Goal: Task Accomplishment & Management: Use online tool/utility

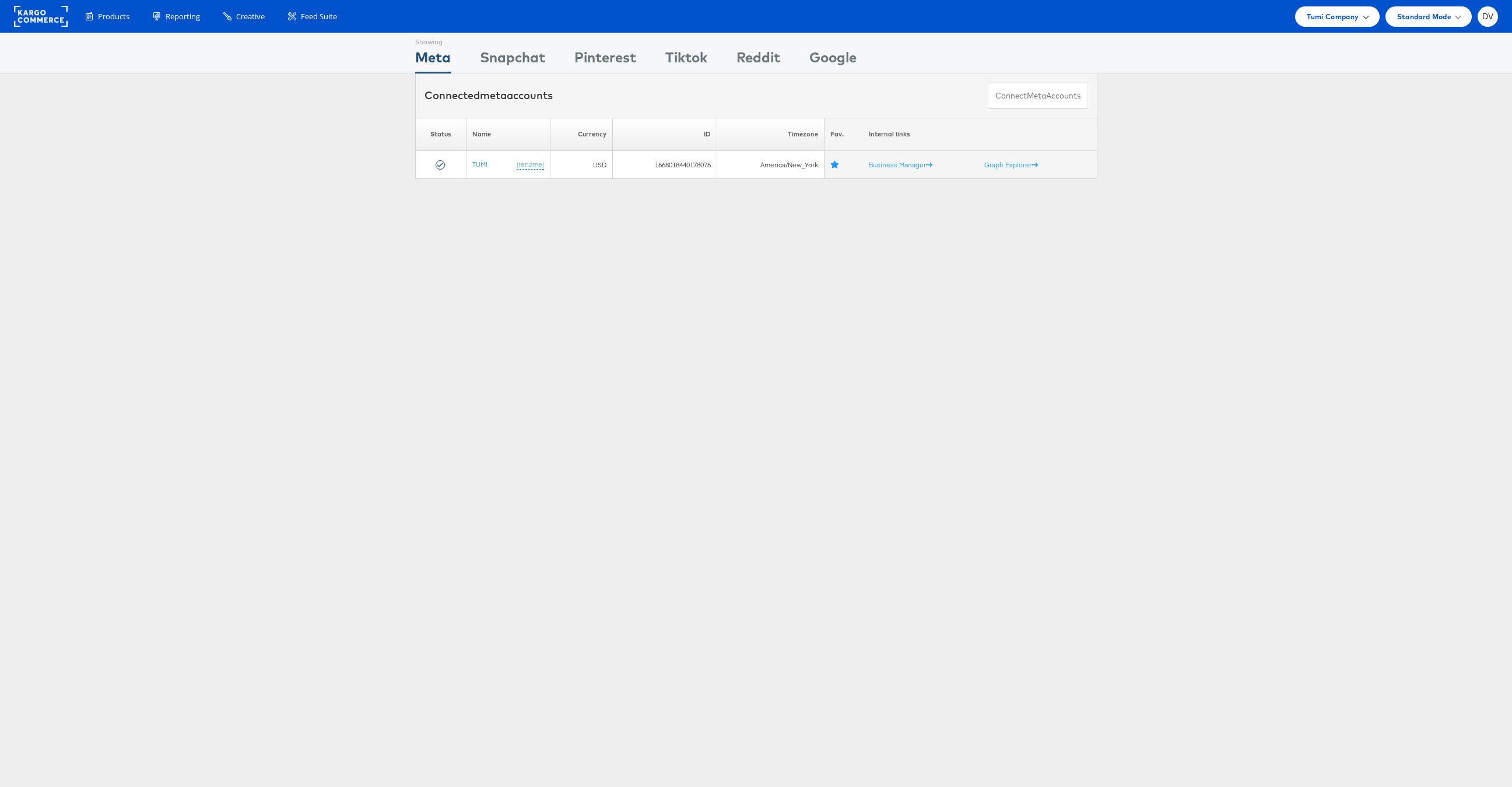
click at [1302, 21] on div "Tumi Company" at bounding box center [1337, 17] width 84 height 20
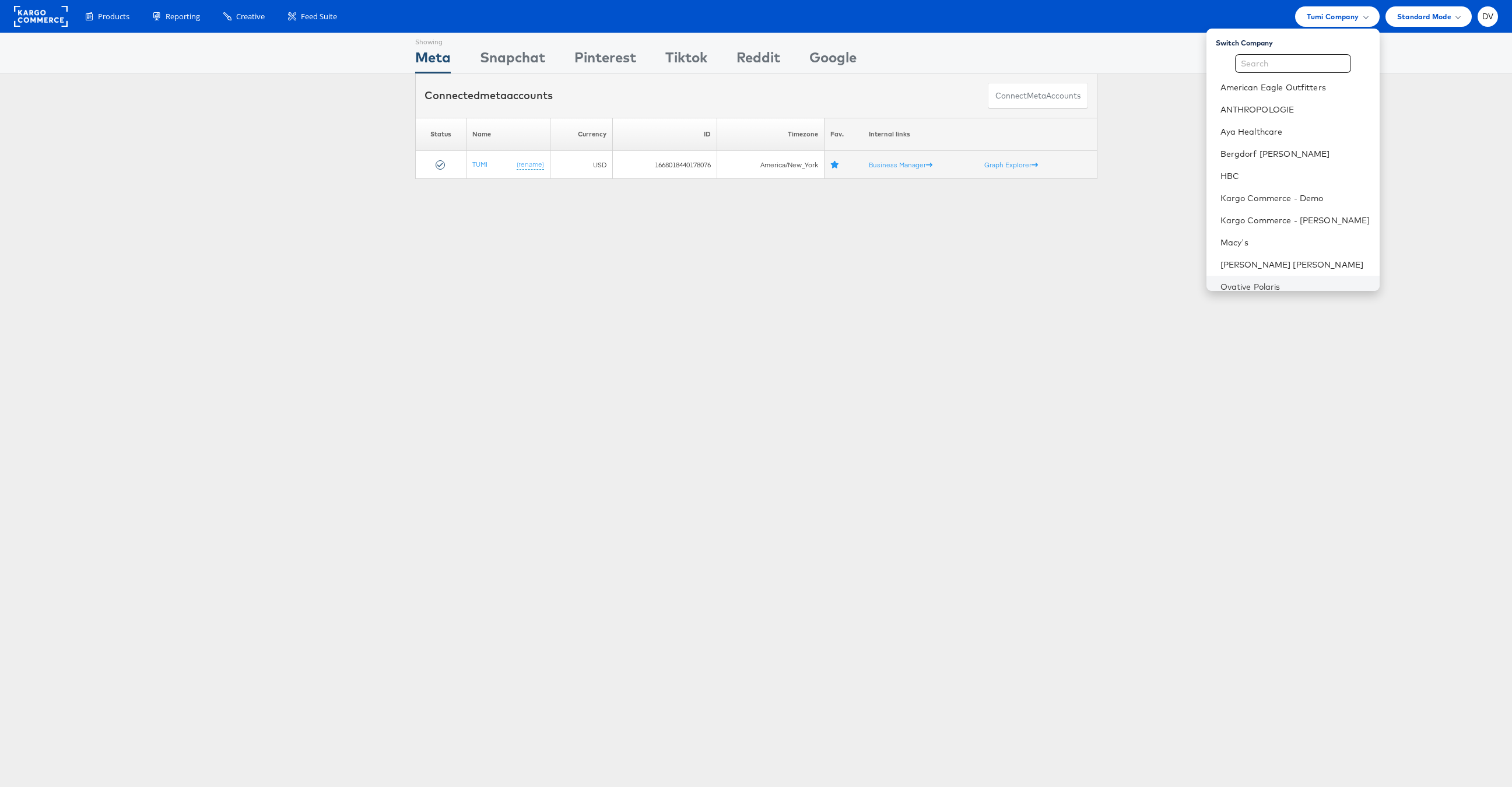
scroll to position [164, 0]
click at [1281, 211] on link "Urban Outfitters" at bounding box center [1295, 212] width 150 height 12
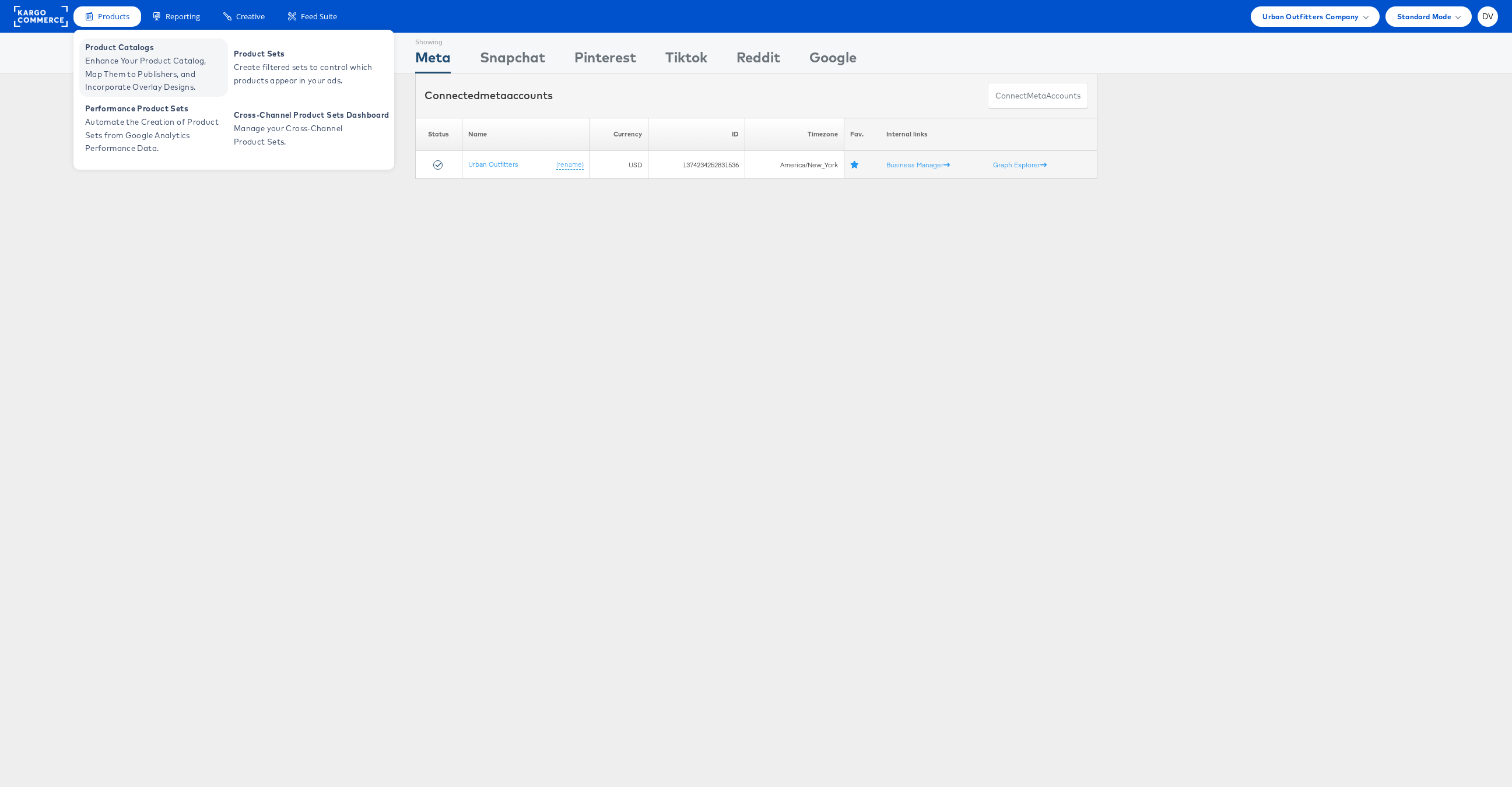
click at [124, 44] on span "Product Catalogs" at bounding box center [154, 48] width 139 height 14
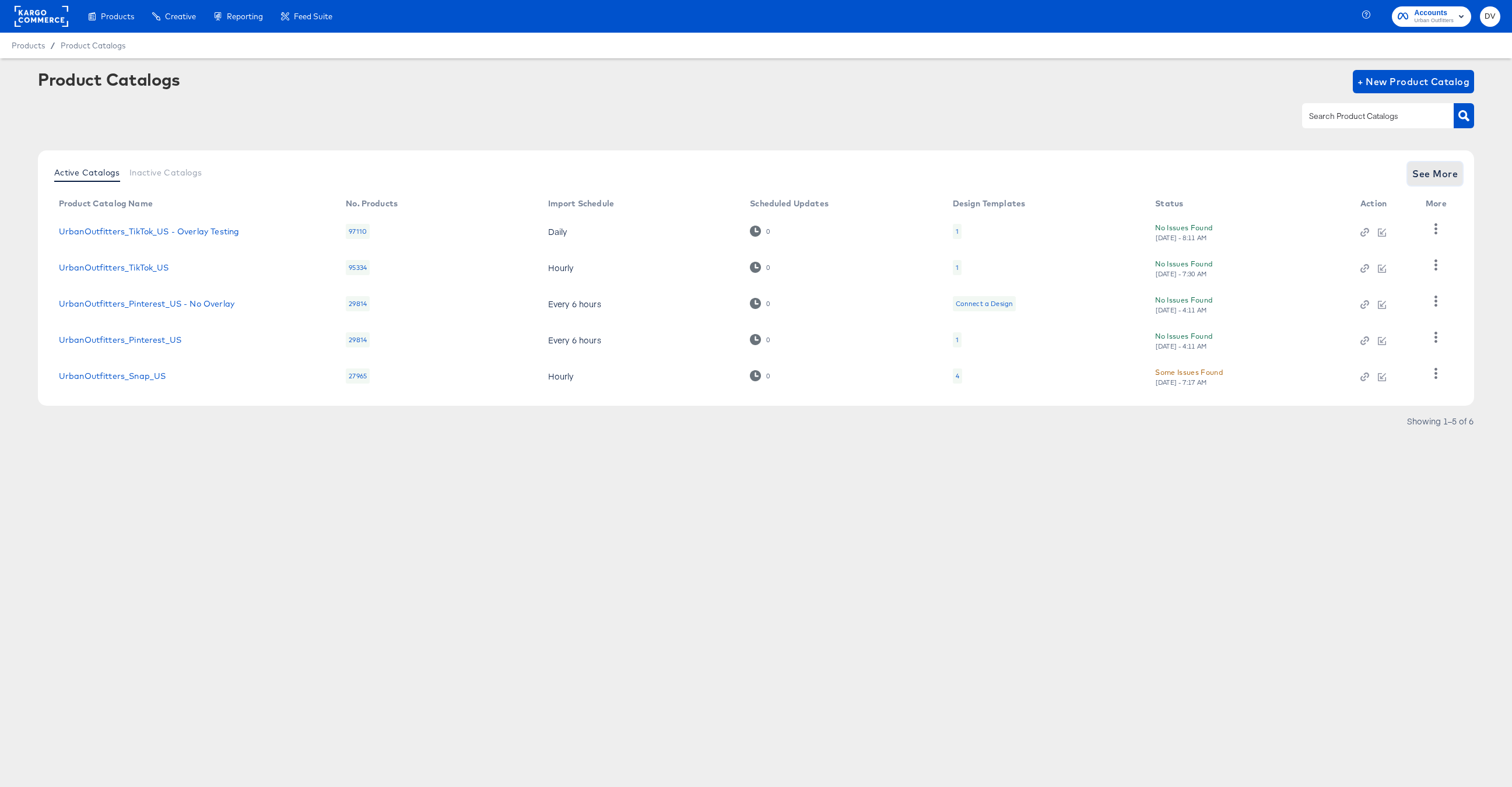
click at [1434, 172] on span "See More" at bounding box center [1435, 174] width 46 height 17
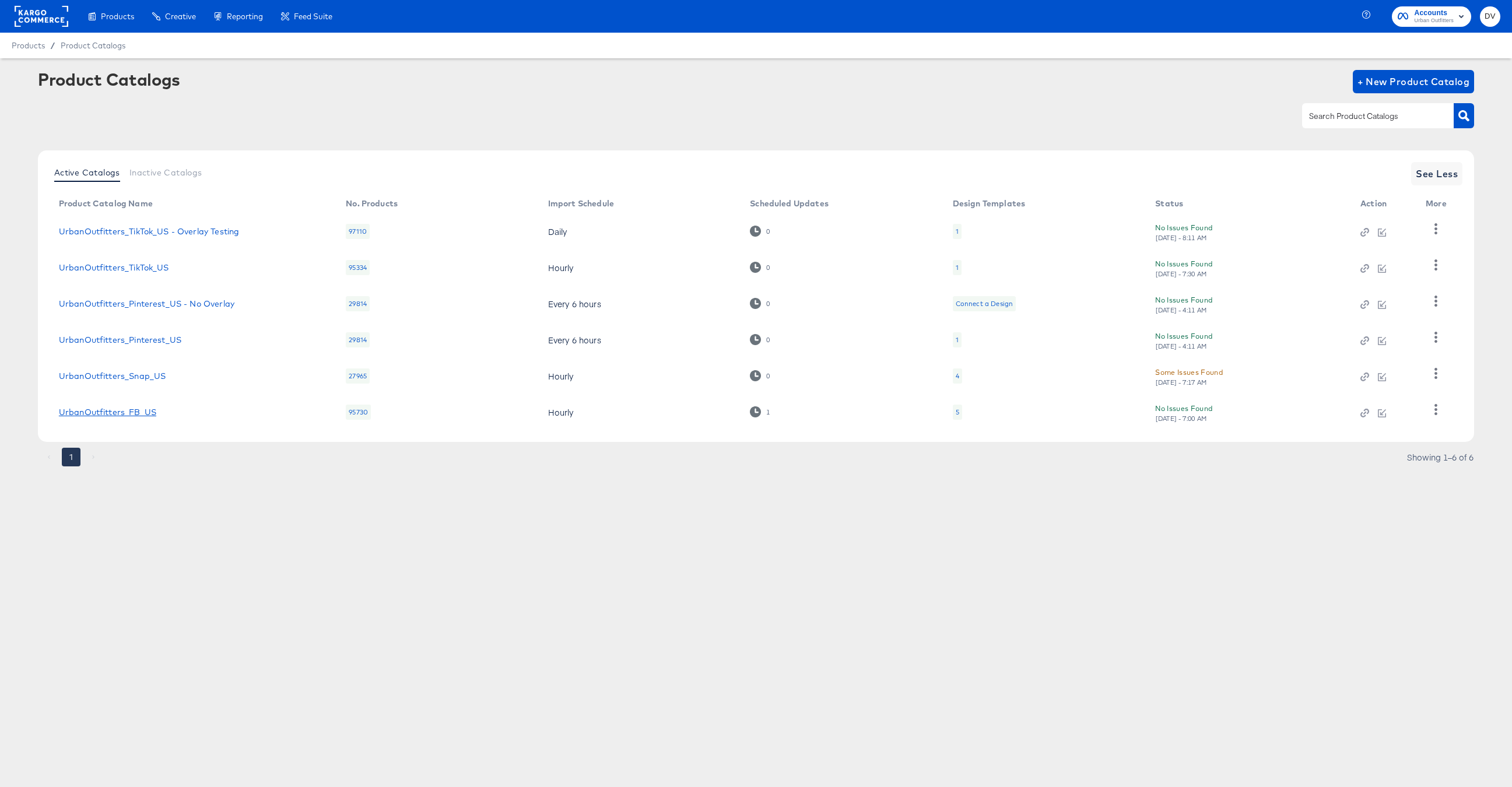
click at [129, 410] on link "UrbanOutfitters_FB_US" at bounding box center [107, 413] width 98 height 10
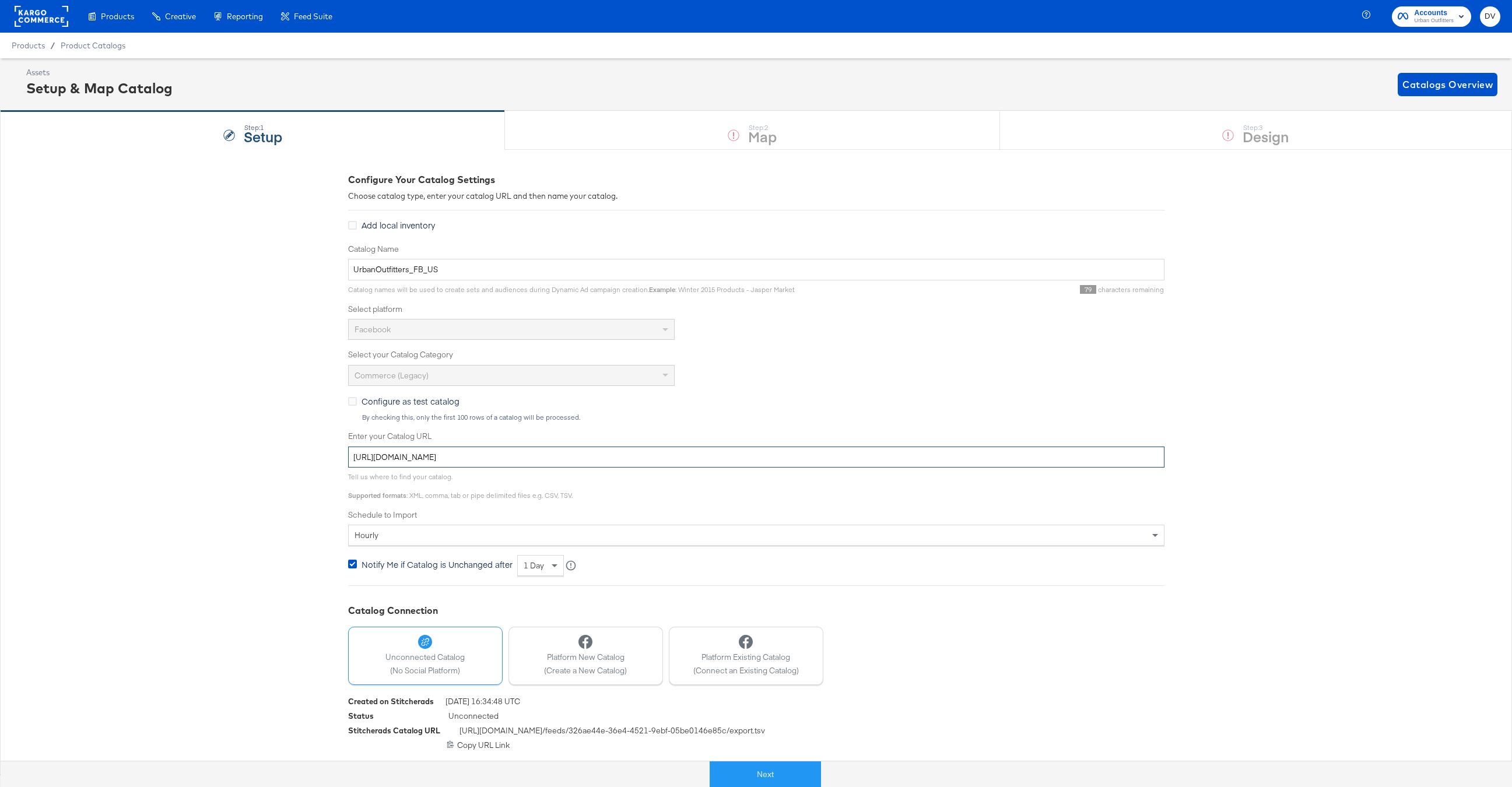
click at [643, 453] on input "[URL][DOMAIN_NAME]" at bounding box center [756, 457] width 816 height 21
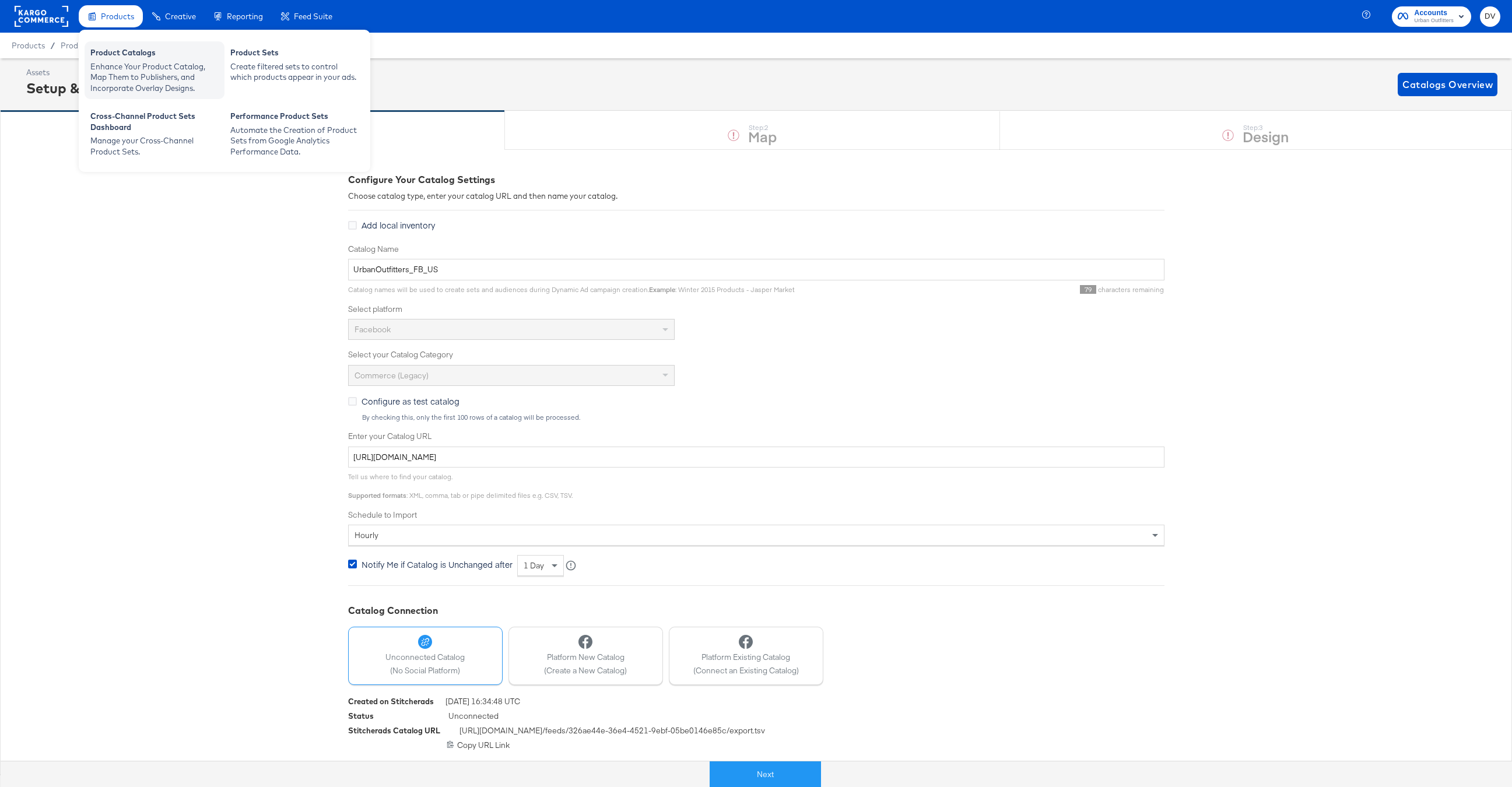
click at [123, 50] on div "Product Catalogs" at bounding box center [155, 54] width 129 height 14
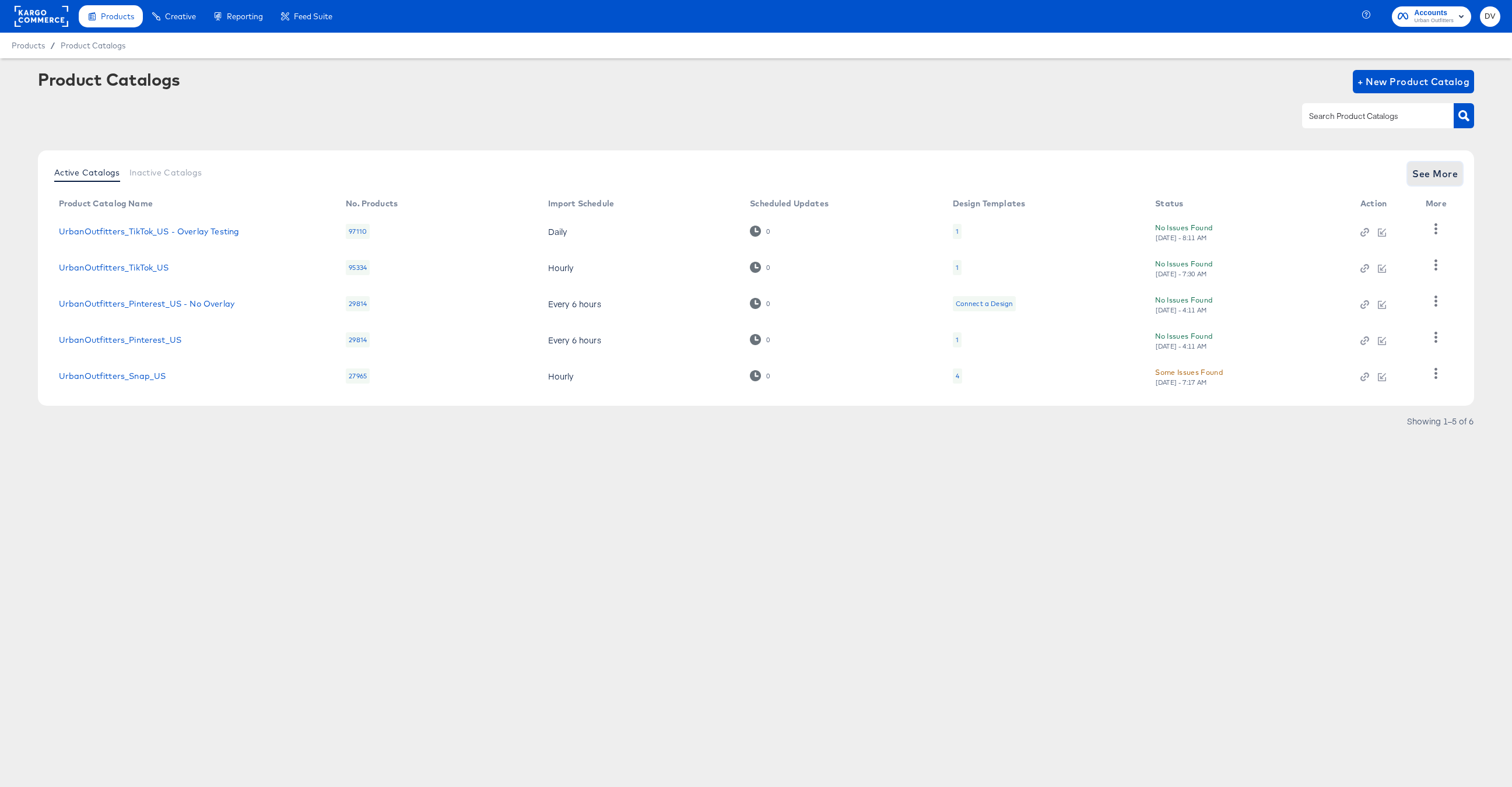
click at [1445, 180] on span "See More" at bounding box center [1435, 174] width 46 height 17
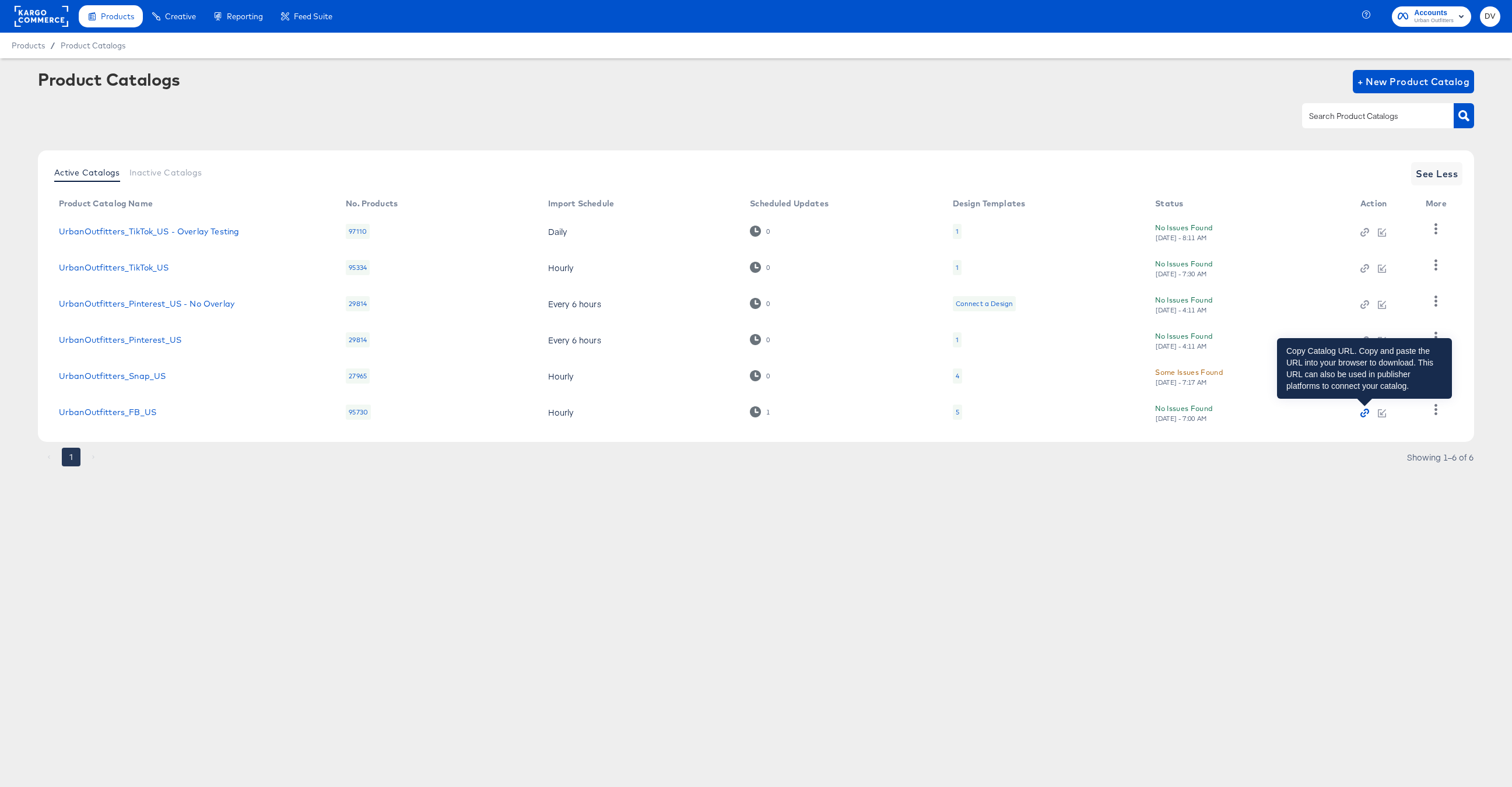
click at [1365, 412] on icon "button" at bounding box center [1365, 413] width 3 height 3
click at [365, 563] on div "Products Products Product Catalogs Enhance Your Product Catalog, Map Them to Pu…" at bounding box center [756, 393] width 1512 height 787
click at [1365, 411] on icon "button" at bounding box center [1366, 411] width 5 height 5
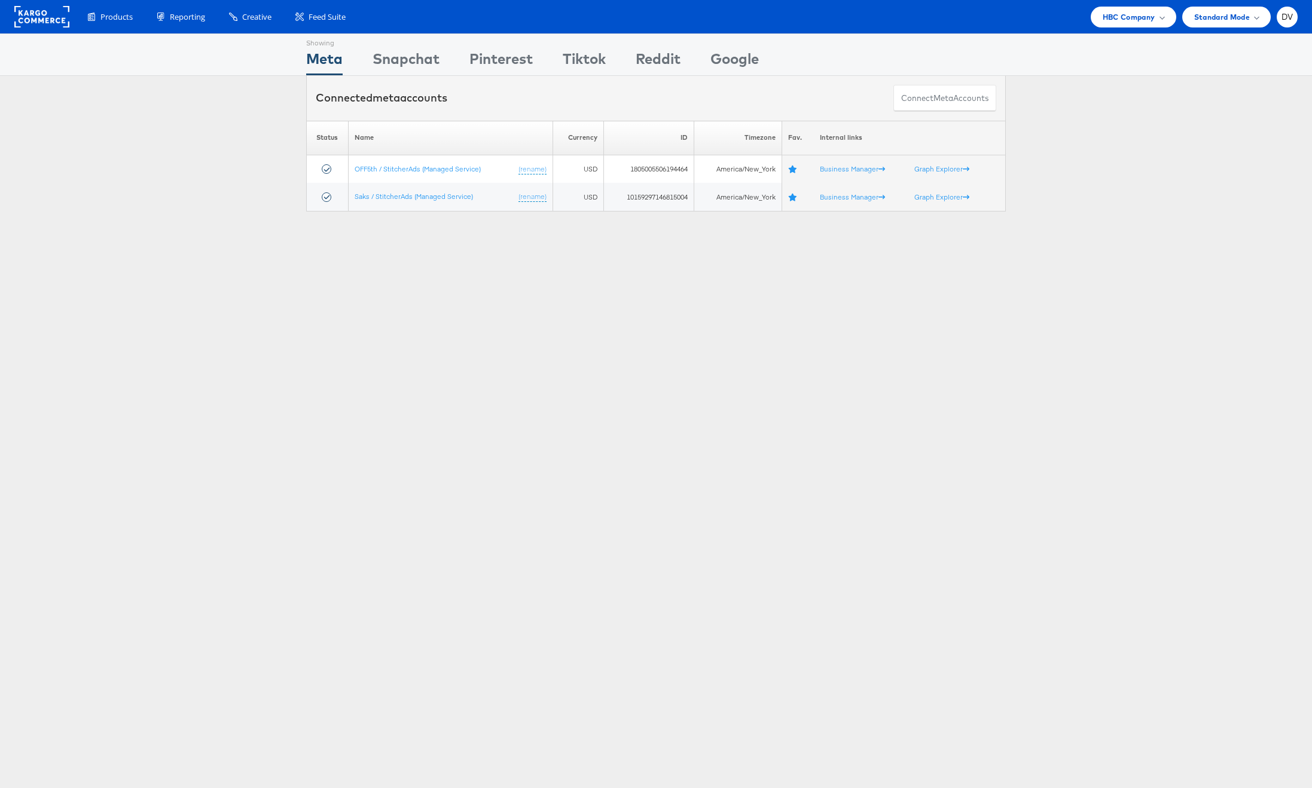
click at [806, 321] on div "Showing Meta Showing [GEOGRAPHIC_DATA] Showing Pinterest Showing Tiktok Showing…" at bounding box center [656, 332] width 1312 height 598
